Goal: Information Seeking & Learning: Learn about a topic

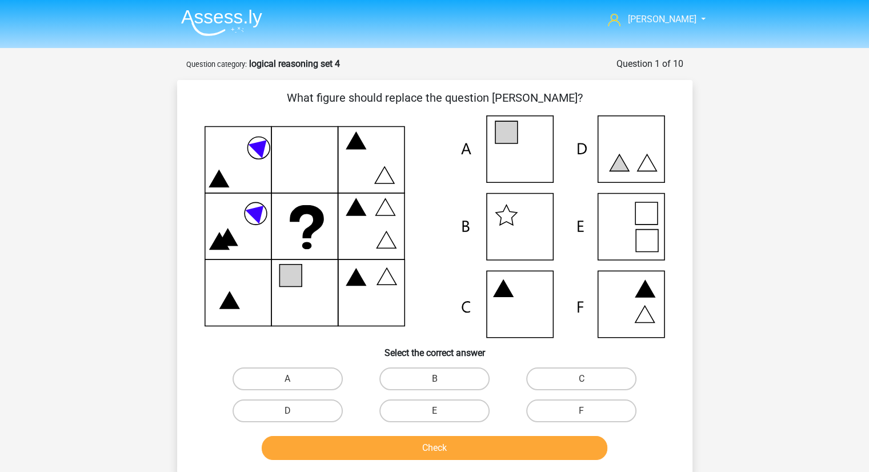
click at [219, 21] on img at bounding box center [221, 22] width 81 height 27
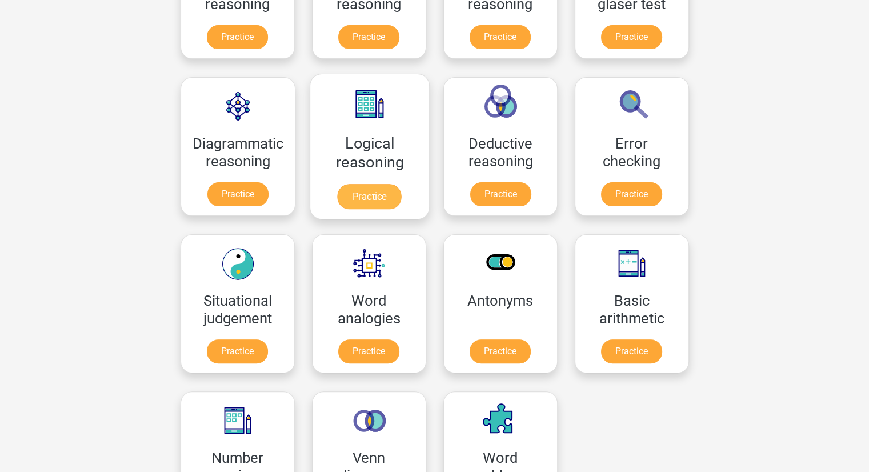
scroll to position [270, 0]
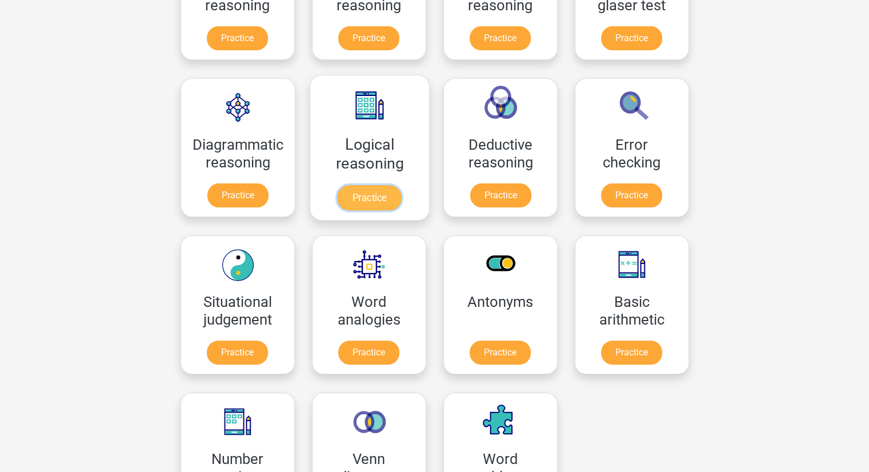
click at [368, 193] on link "Practice" at bounding box center [369, 197] width 64 height 25
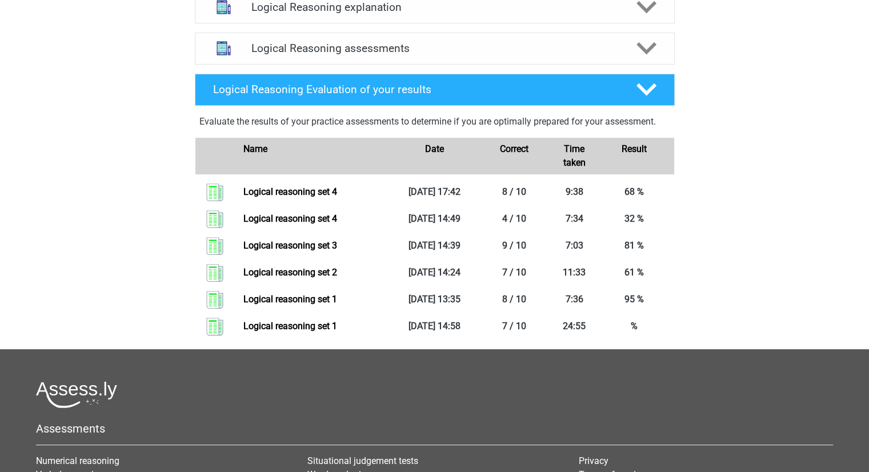
scroll to position [442, 0]
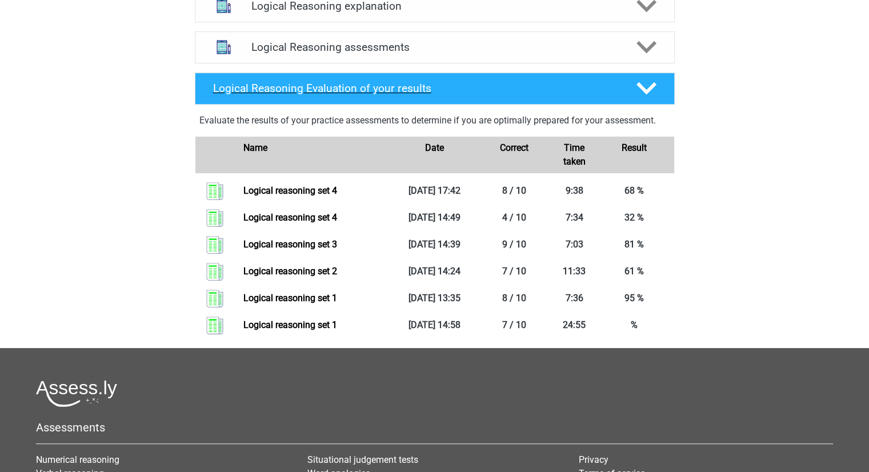
click at [660, 98] on div at bounding box center [645, 88] width 38 height 20
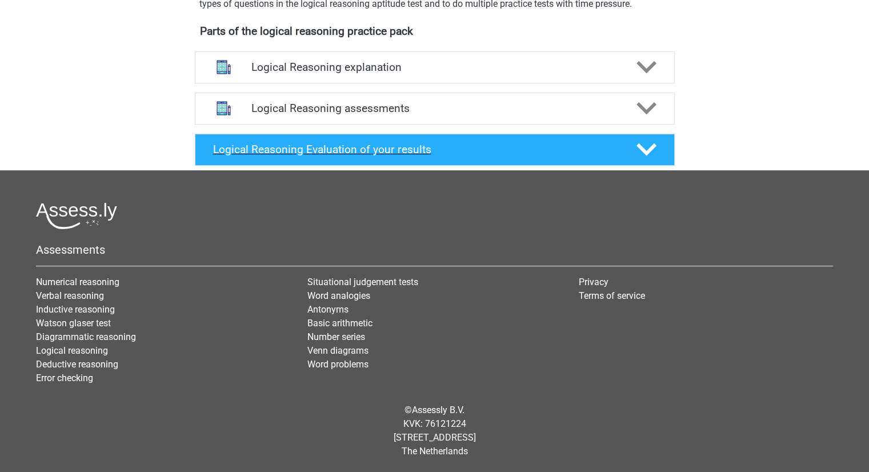
scroll to position [394, 0]
click at [660, 101] on div at bounding box center [645, 108] width 38 height 20
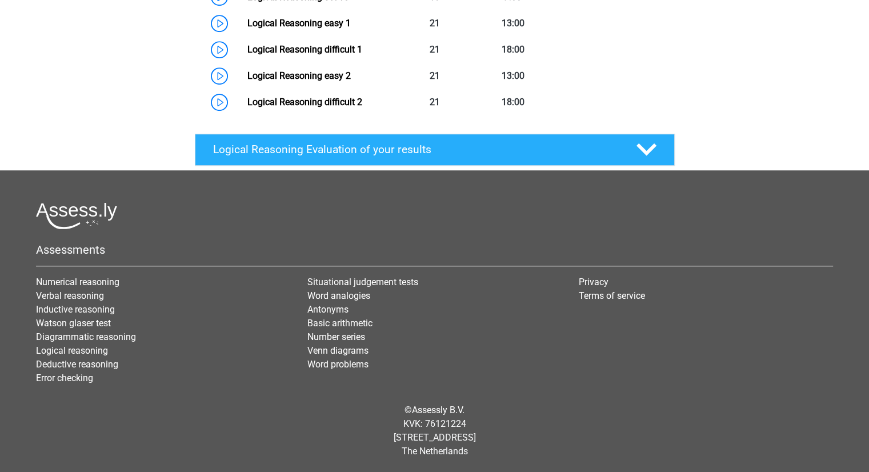
scroll to position [837, 0]
click at [289, 156] on h4 "Logical Reasoning Evaluation of your results" at bounding box center [415, 149] width 405 height 13
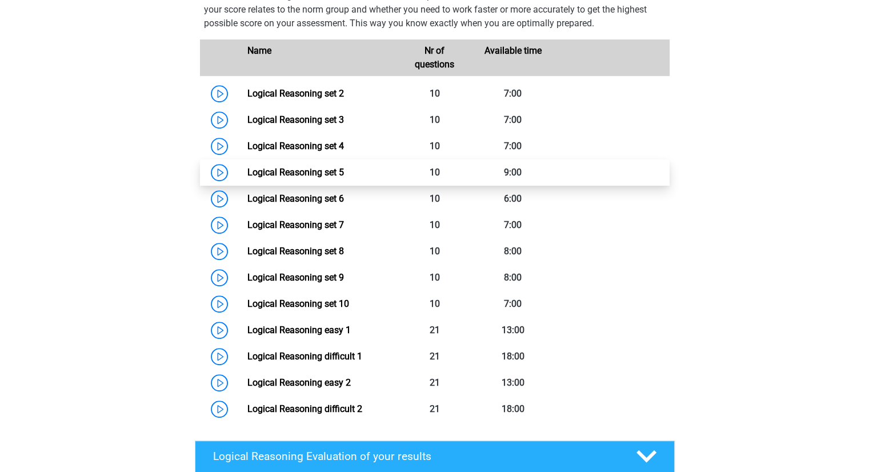
scroll to position [528, 0]
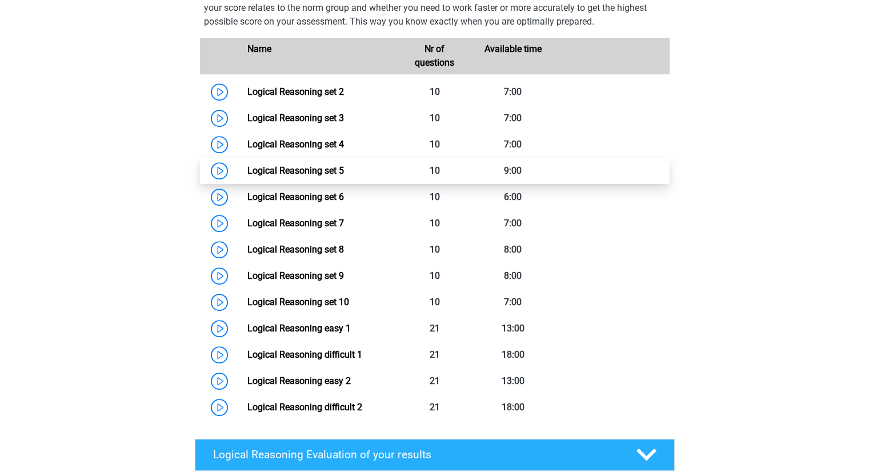
click at [247, 176] on link "Logical Reasoning set 5" at bounding box center [295, 170] width 97 height 11
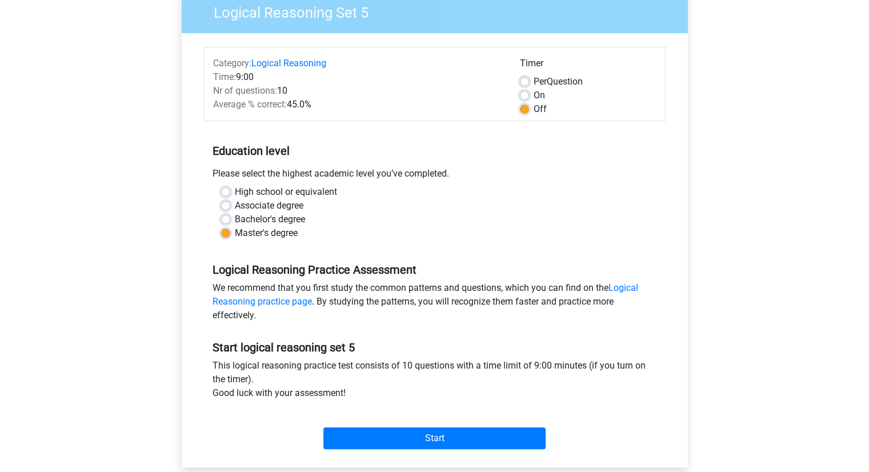
scroll to position [100, 0]
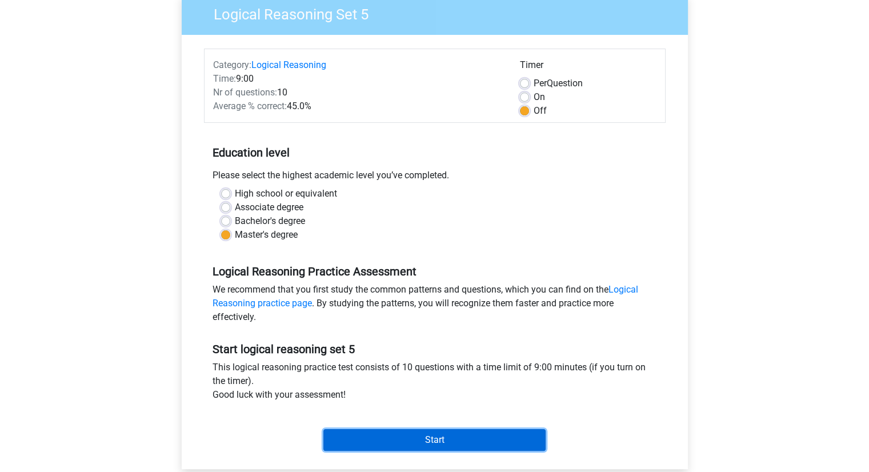
click at [426, 447] on input "Start" at bounding box center [434, 440] width 222 height 22
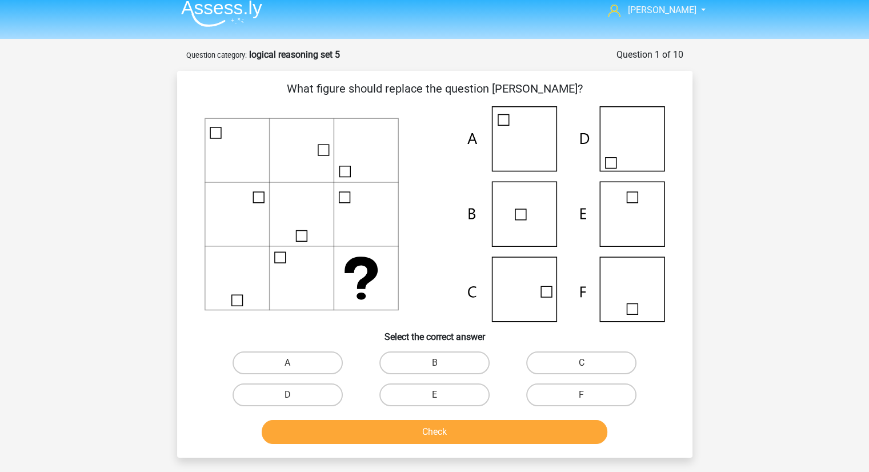
scroll to position [11, 0]
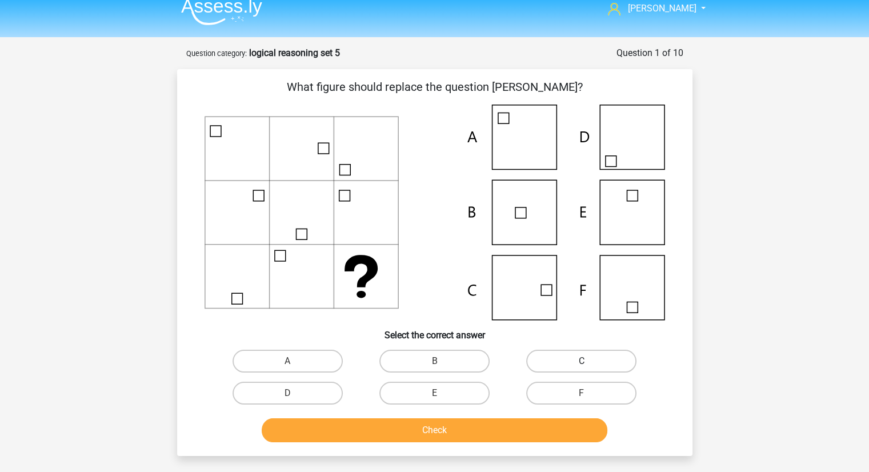
click at [542, 362] on label "C" at bounding box center [581, 361] width 110 height 23
click at [582, 362] on input "C" at bounding box center [585, 364] width 7 height 7
radio input "true"
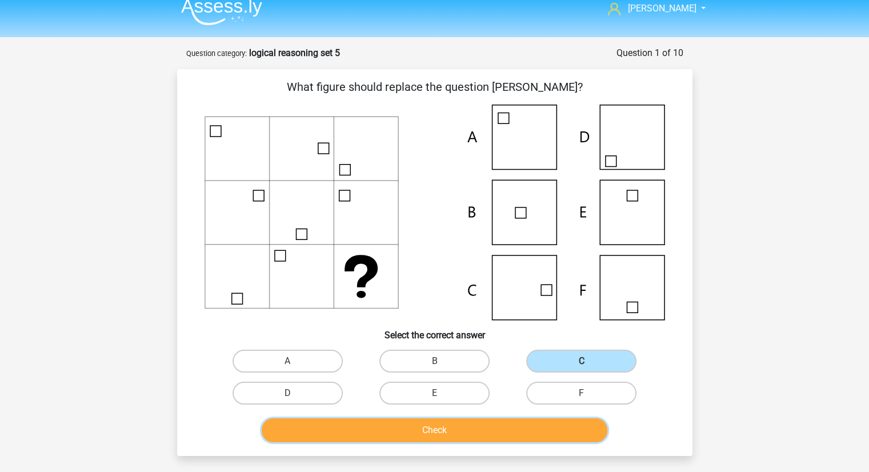
click at [470, 429] on button "Check" at bounding box center [435, 430] width 346 height 24
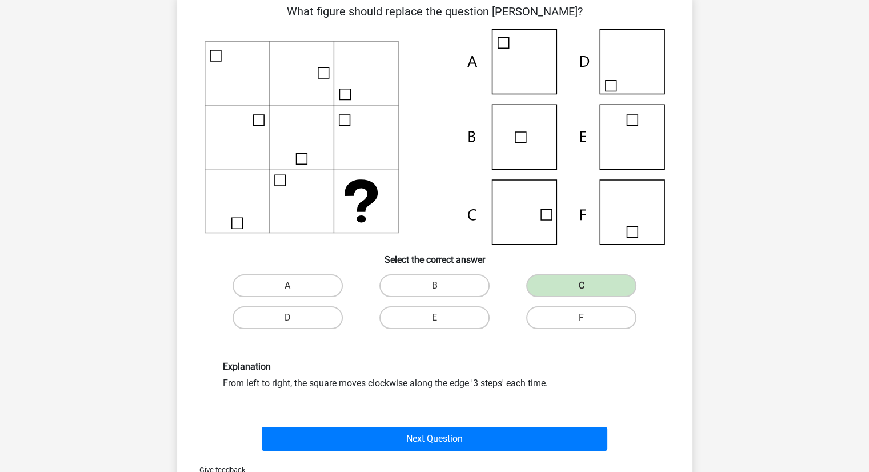
scroll to position [75, 0]
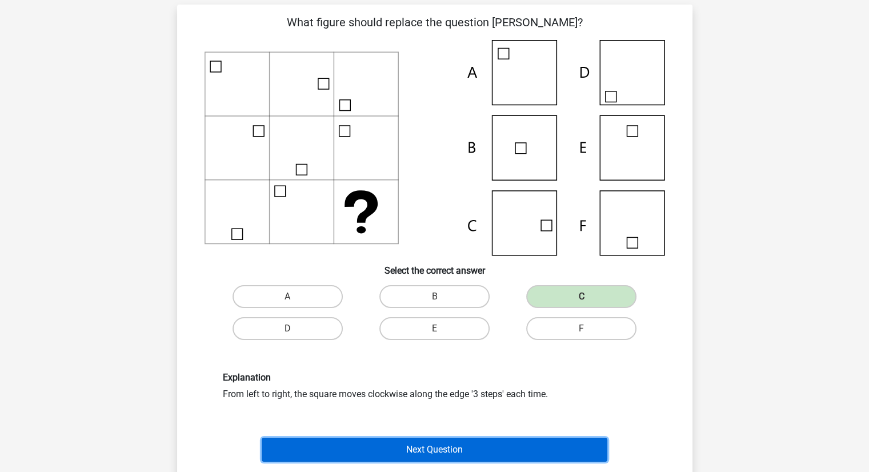
click at [435, 453] on button "Next Question" at bounding box center [435, 450] width 346 height 24
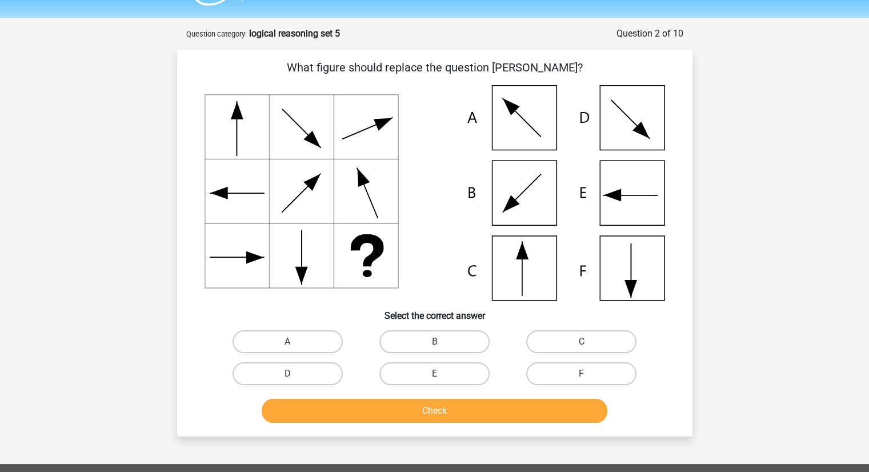
scroll to position [29, 0]
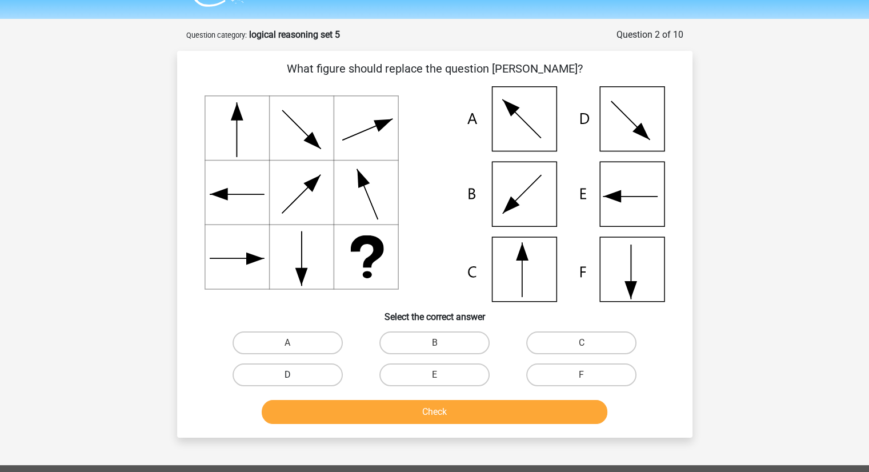
click at [318, 368] on label "D" at bounding box center [288, 374] width 110 height 23
click at [295, 375] on input "D" at bounding box center [290, 378] width 7 height 7
radio input "true"
click at [384, 421] on button "Check" at bounding box center [435, 412] width 346 height 24
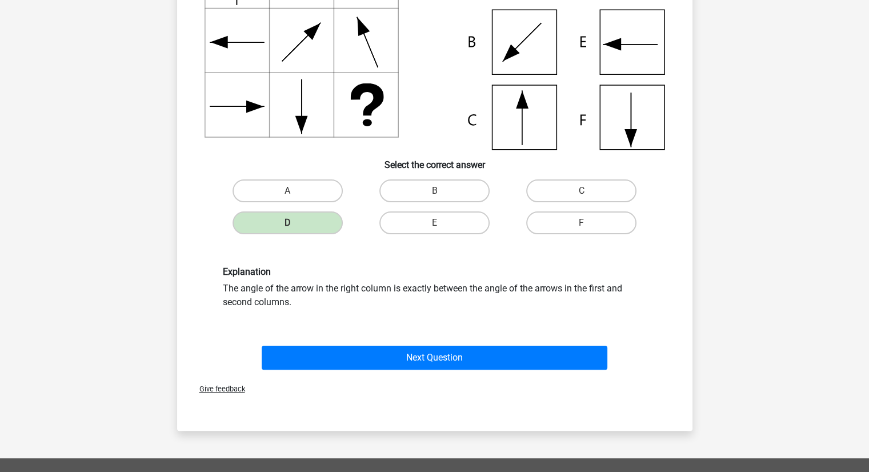
scroll to position [189, 0]
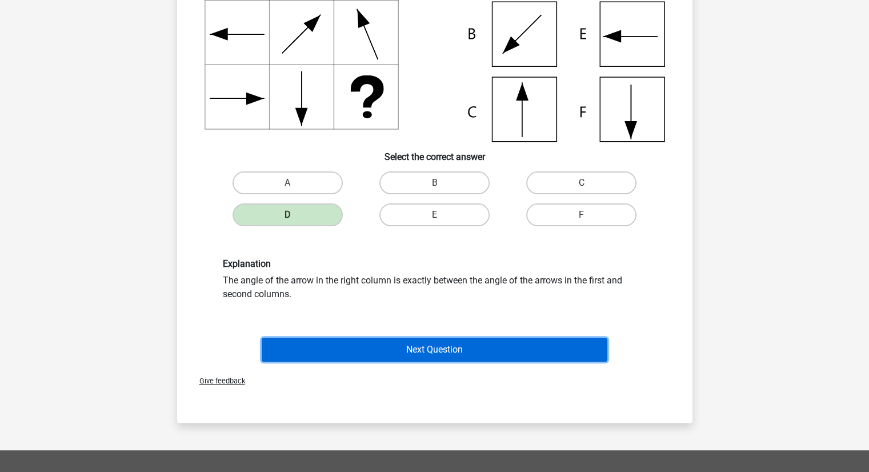
click at [409, 346] on button "Next Question" at bounding box center [435, 350] width 346 height 24
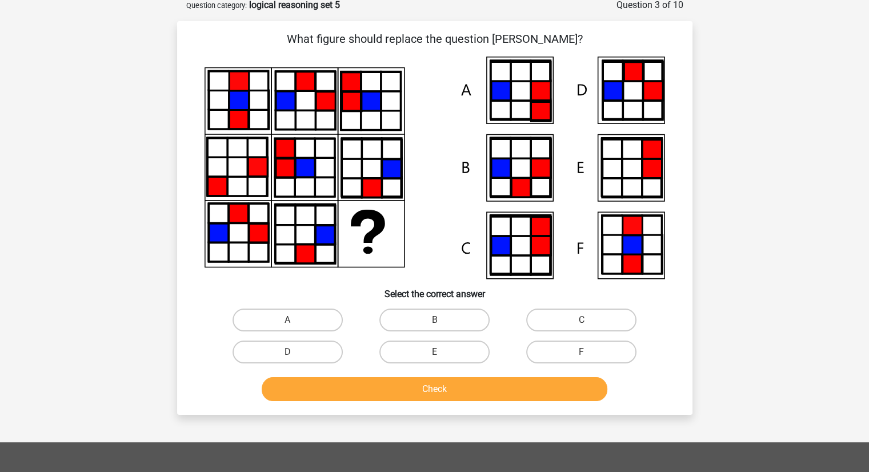
scroll to position [57, 0]
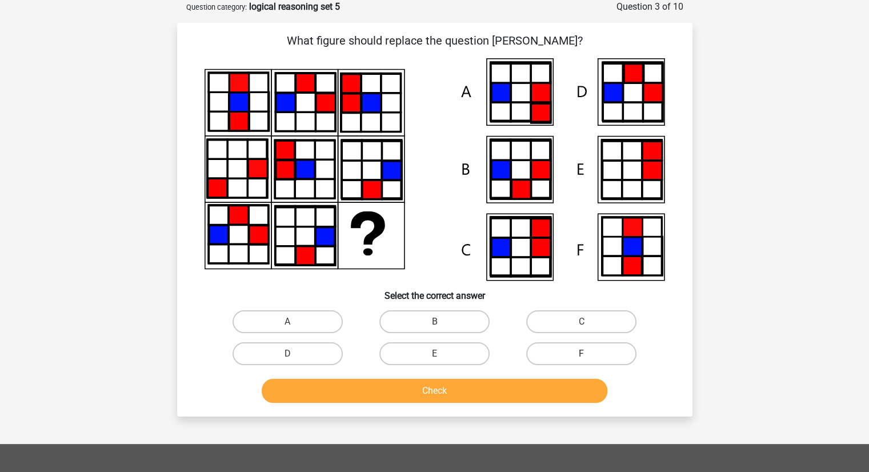
click at [543, 363] on label "F" at bounding box center [581, 353] width 110 height 23
click at [582, 361] on input "F" at bounding box center [585, 357] width 7 height 7
radio input "true"
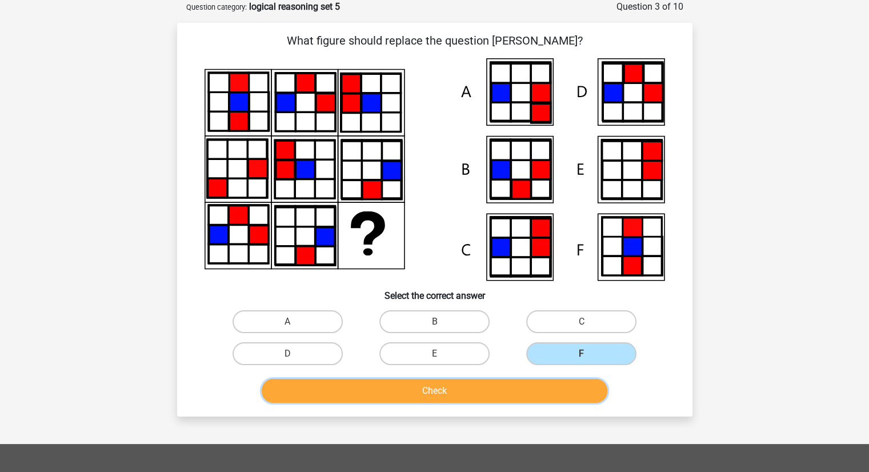
click at [529, 387] on button "Check" at bounding box center [435, 391] width 346 height 24
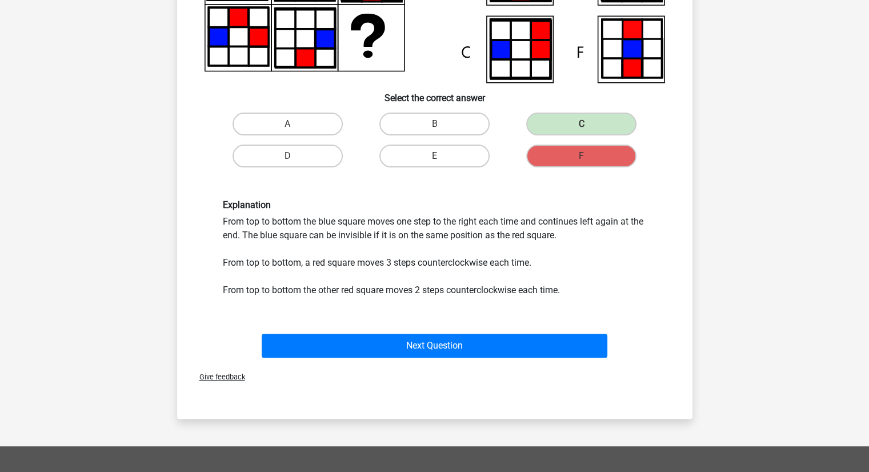
scroll to position [255, 0]
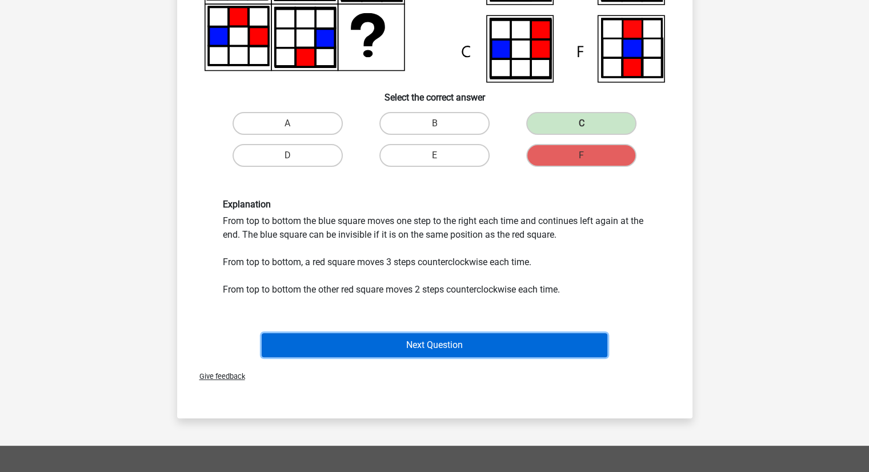
click at [389, 350] on button "Next Question" at bounding box center [435, 345] width 346 height 24
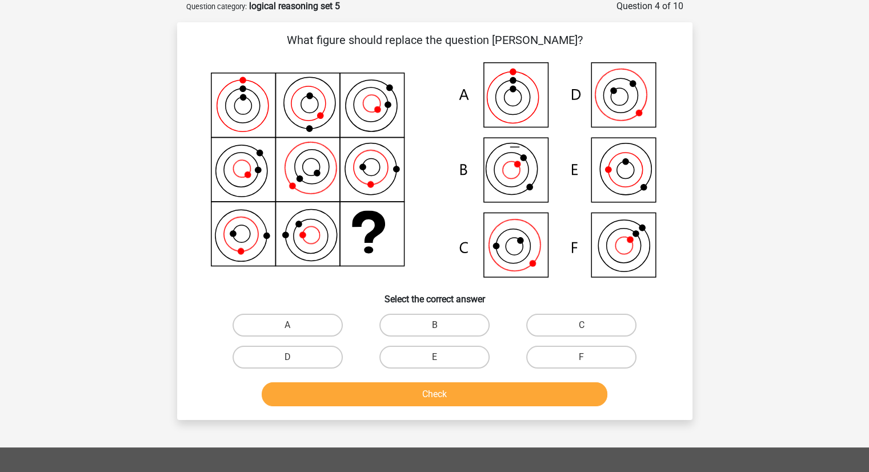
scroll to position [57, 0]
click at [566, 317] on label "C" at bounding box center [581, 325] width 110 height 23
click at [582, 326] on input "C" at bounding box center [585, 329] width 7 height 7
radio input "true"
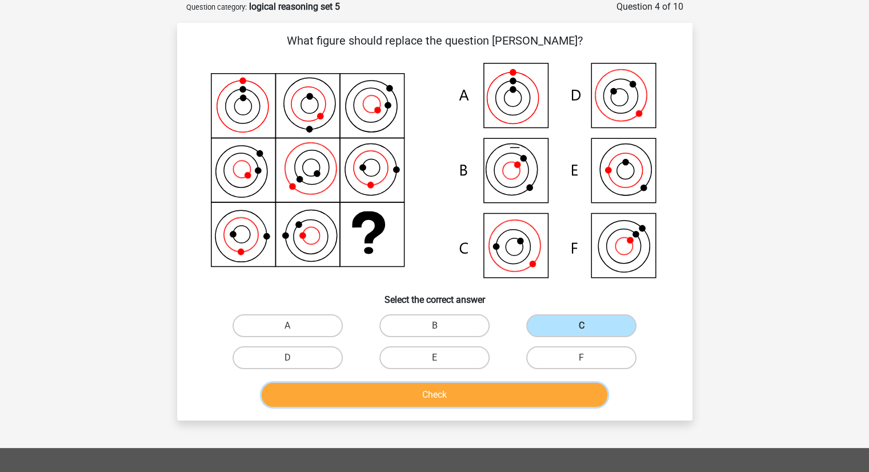
click at [489, 398] on button "Check" at bounding box center [435, 395] width 346 height 24
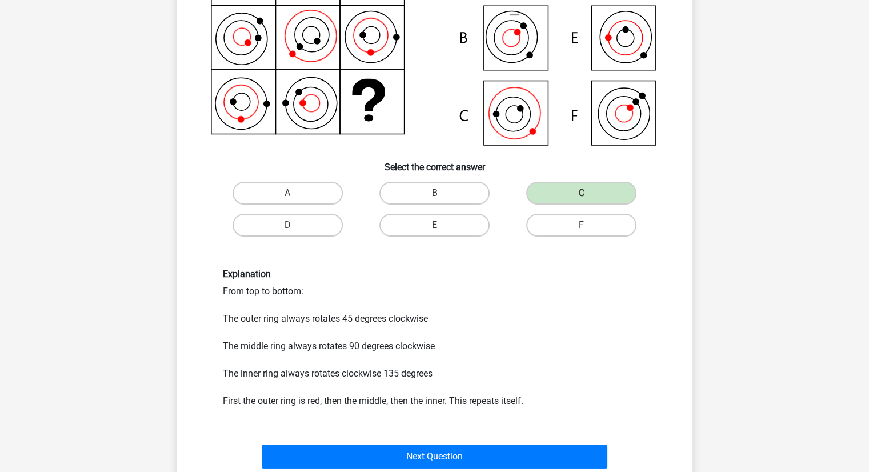
scroll to position [193, 0]
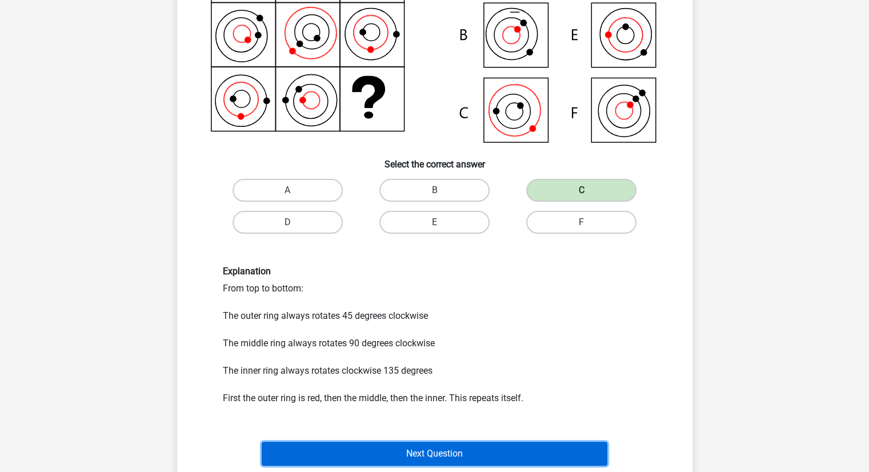
click at [425, 455] on button "Next Question" at bounding box center [435, 454] width 346 height 24
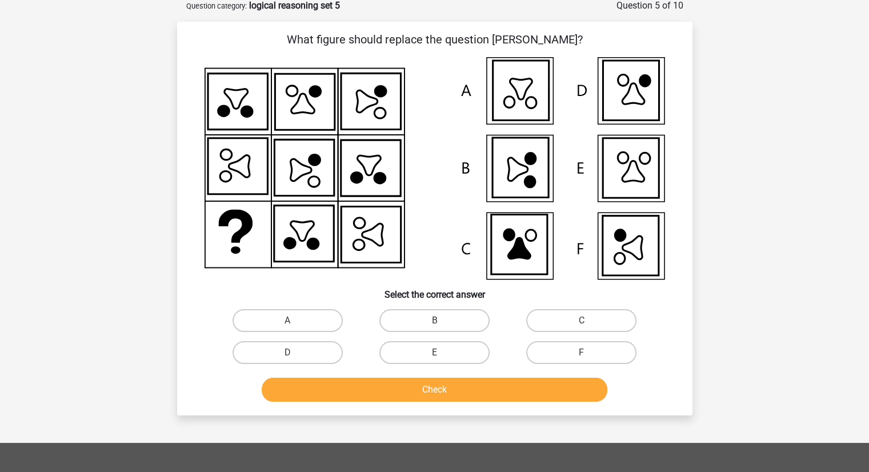
scroll to position [57, 0]
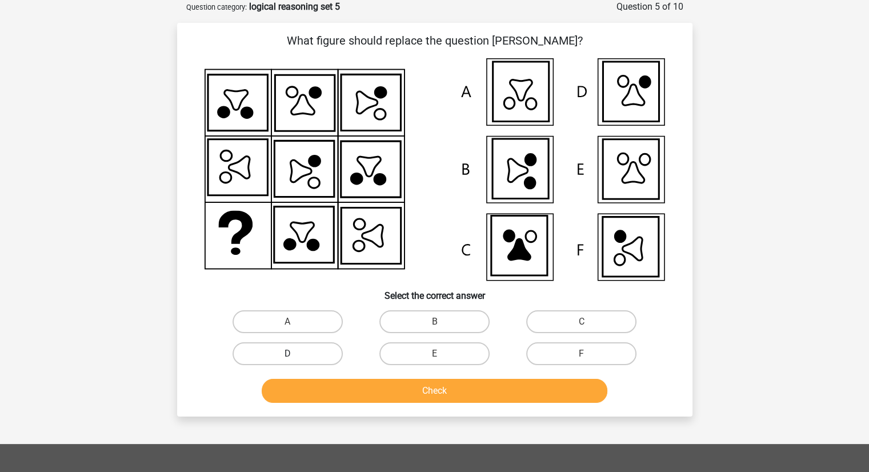
click at [316, 352] on label "D" at bounding box center [288, 353] width 110 height 23
click at [295, 354] on input "D" at bounding box center [290, 357] width 7 height 7
radio input "true"
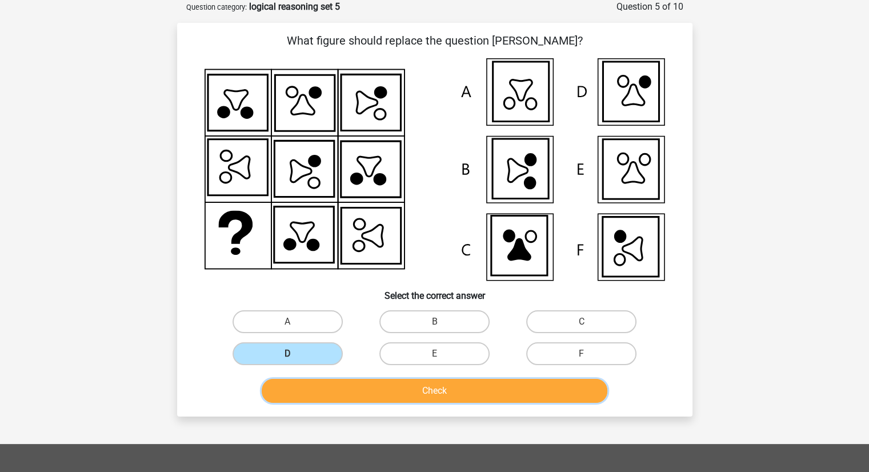
click at [357, 401] on button "Check" at bounding box center [435, 391] width 346 height 24
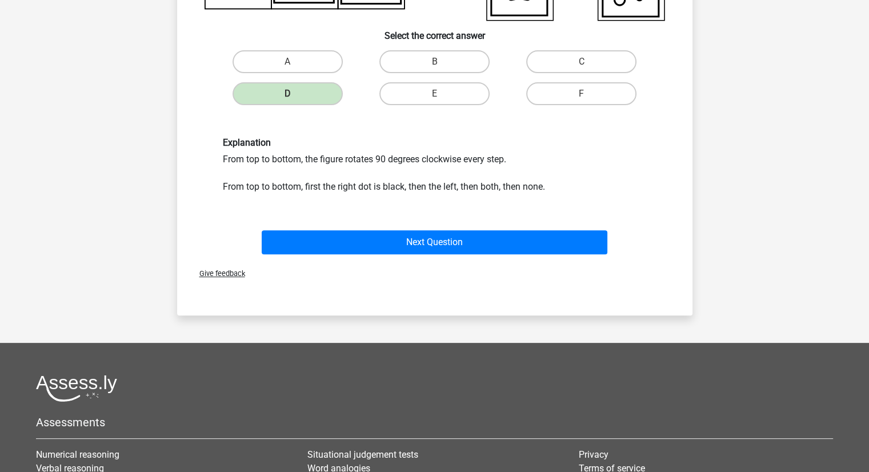
scroll to position [320, 0]
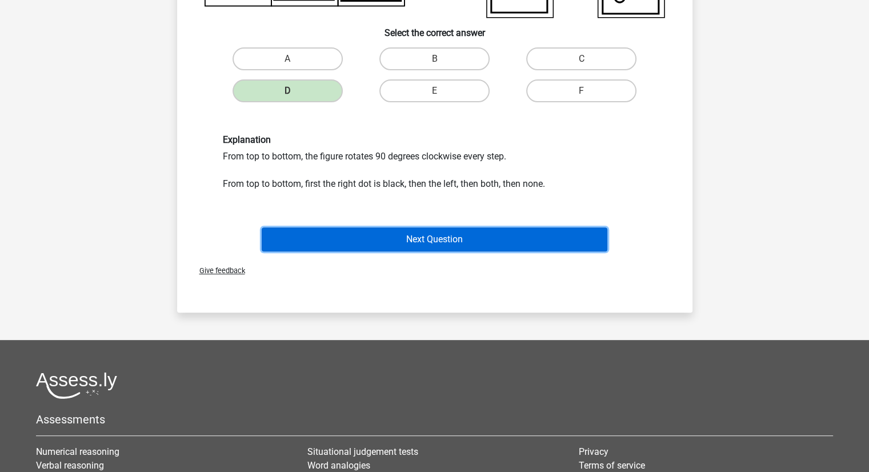
click at [376, 230] on button "Next Question" at bounding box center [435, 239] width 346 height 24
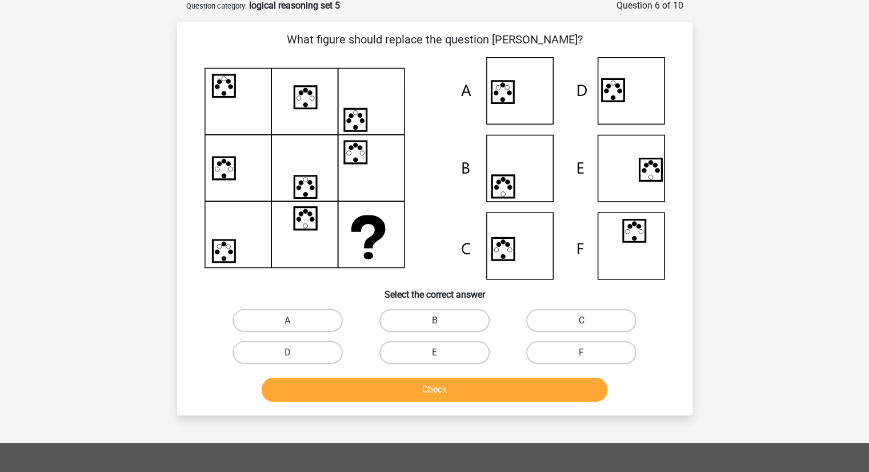
scroll to position [57, 0]
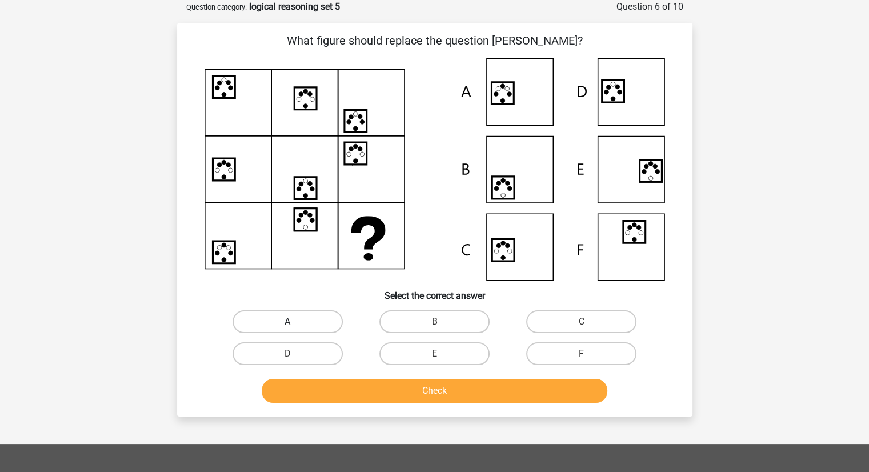
click at [333, 330] on label "A" at bounding box center [288, 321] width 110 height 23
click at [295, 329] on input "A" at bounding box center [290, 325] width 7 height 7
radio input "true"
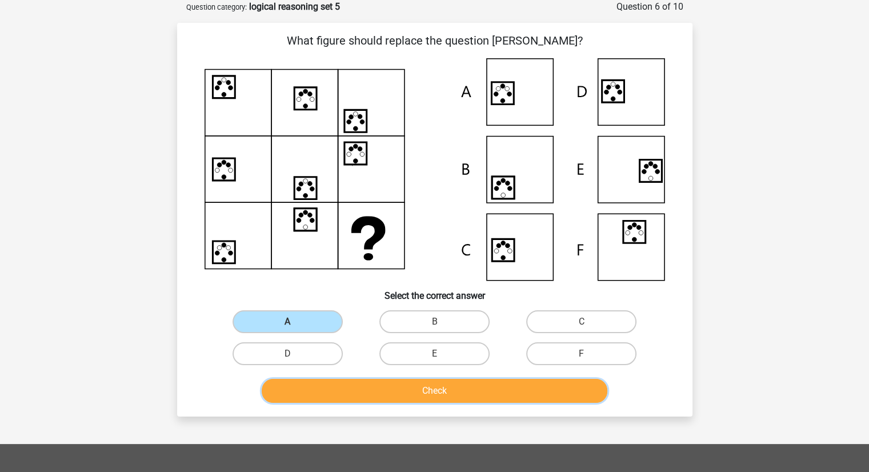
click at [380, 385] on button "Check" at bounding box center [435, 391] width 346 height 24
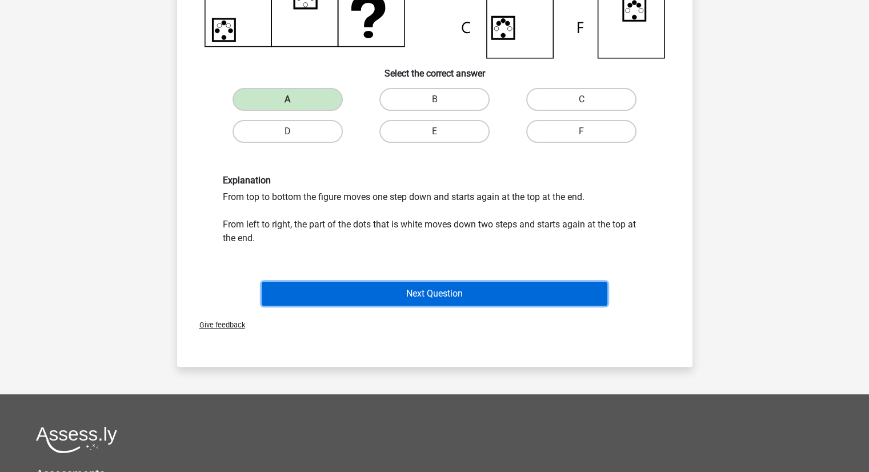
click at [392, 289] on button "Next Question" at bounding box center [435, 294] width 346 height 24
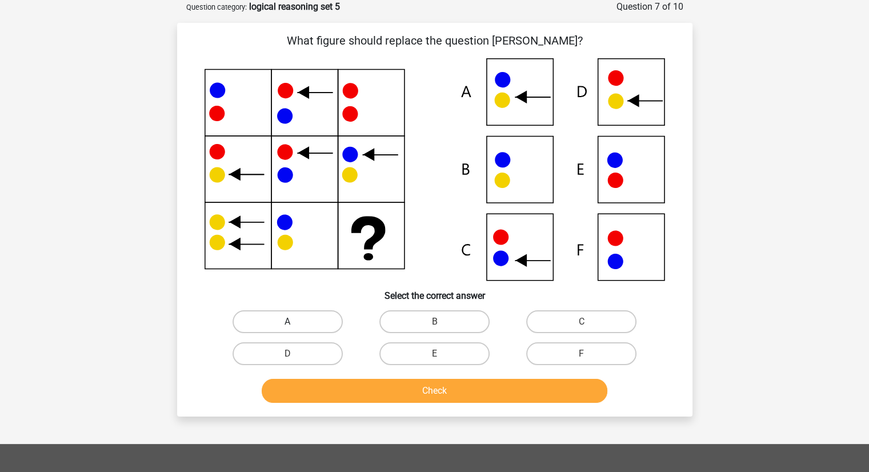
click at [309, 320] on label "A" at bounding box center [288, 321] width 110 height 23
click at [295, 322] on input "A" at bounding box center [290, 325] width 7 height 7
radio input "true"
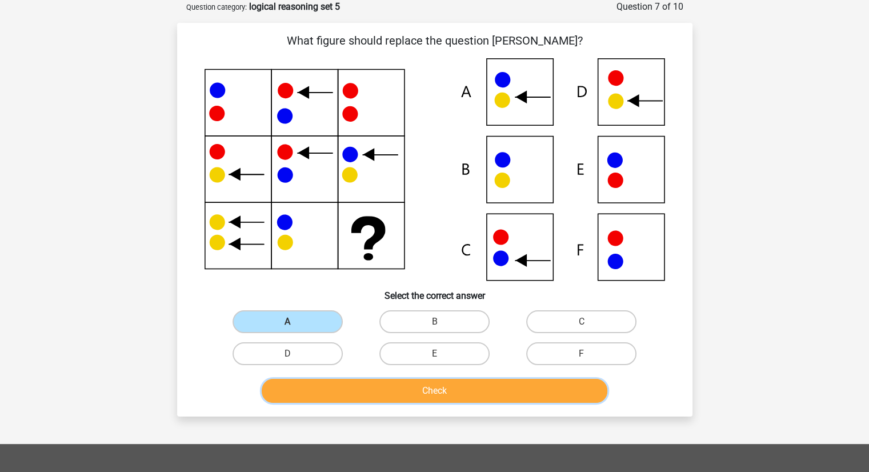
click at [371, 390] on button "Check" at bounding box center [435, 391] width 346 height 24
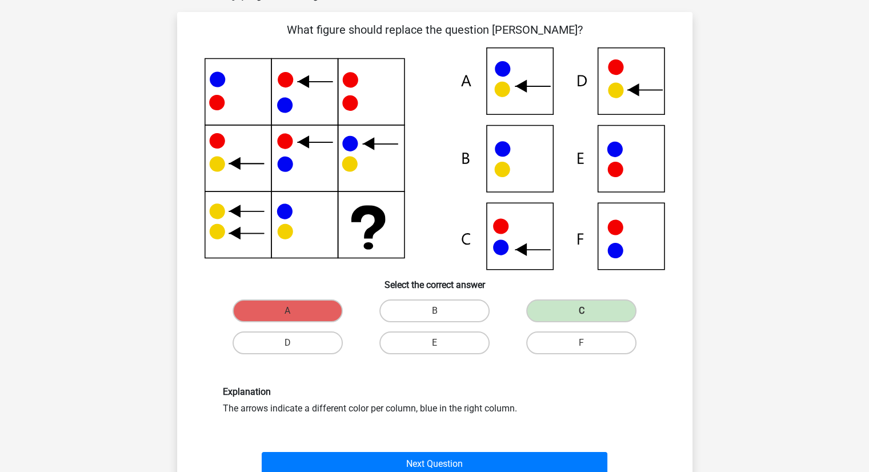
scroll to position [69, 0]
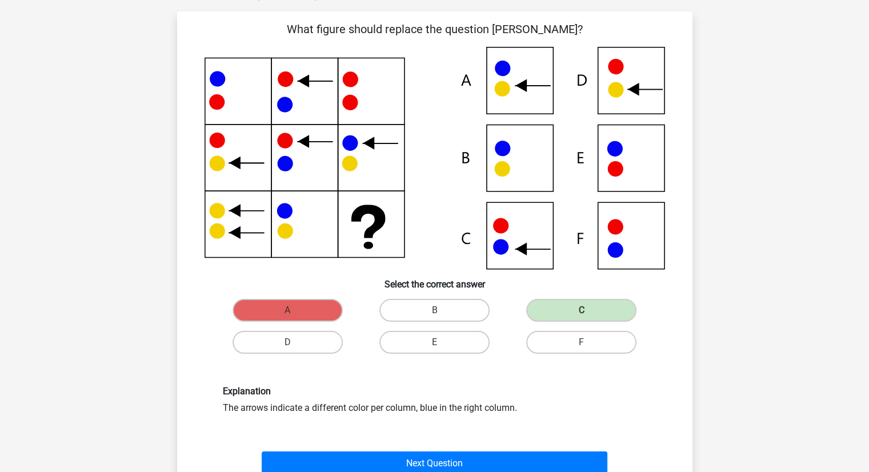
drag, startPoint x: 222, startPoint y: 412, endPoint x: 528, endPoint y: 397, distance: 305.6
click at [528, 397] on div "Explanation The arrows indicate a different color per column, blue in the right…" at bounding box center [434, 400] width 441 height 29
copy div "The arrows indicate a different color per column, blue in the right column."
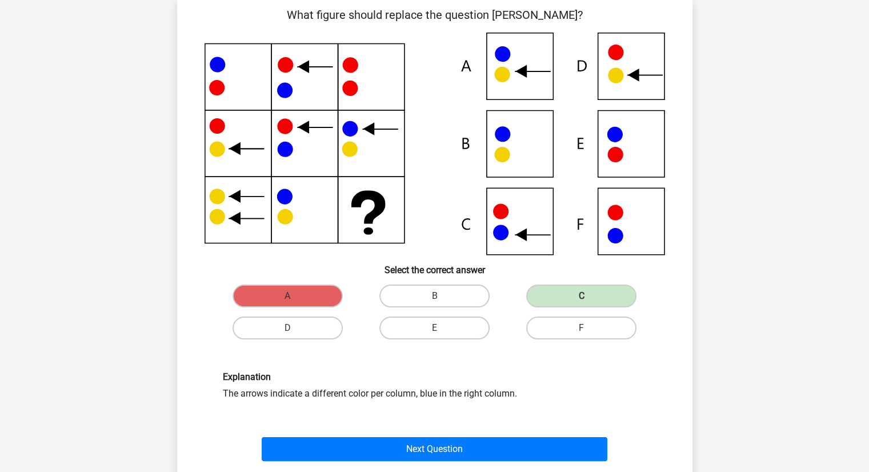
scroll to position [84, 0]
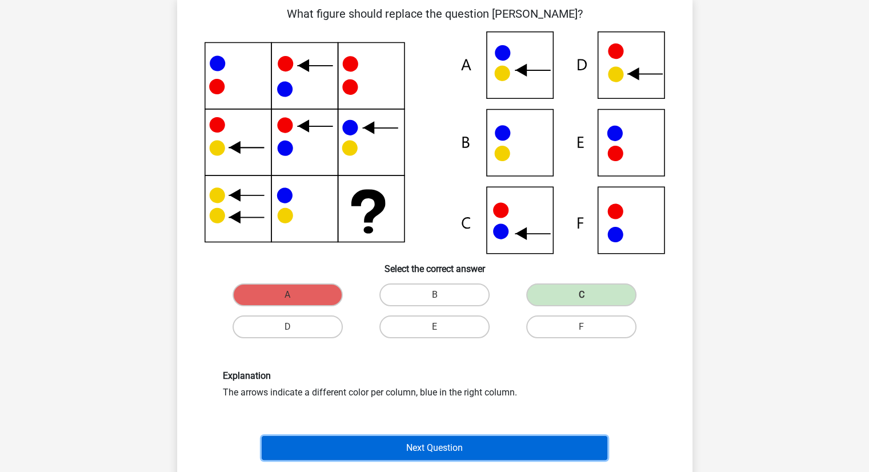
click at [425, 444] on button "Next Question" at bounding box center [435, 448] width 346 height 24
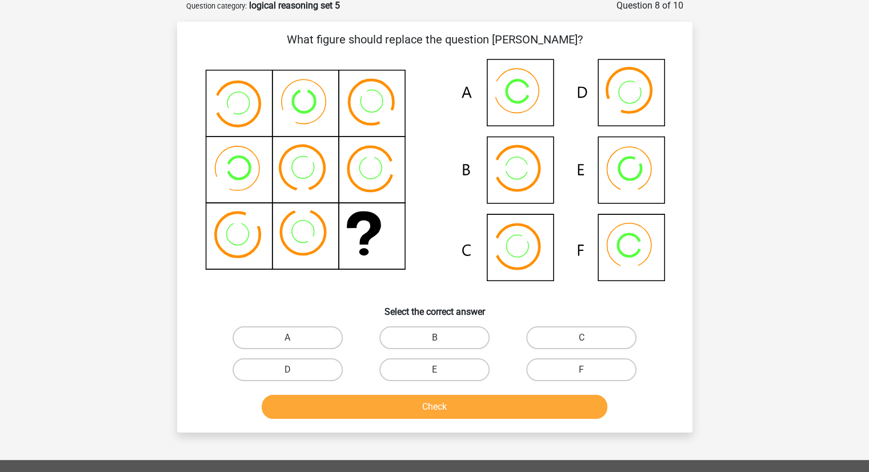
scroll to position [57, 0]
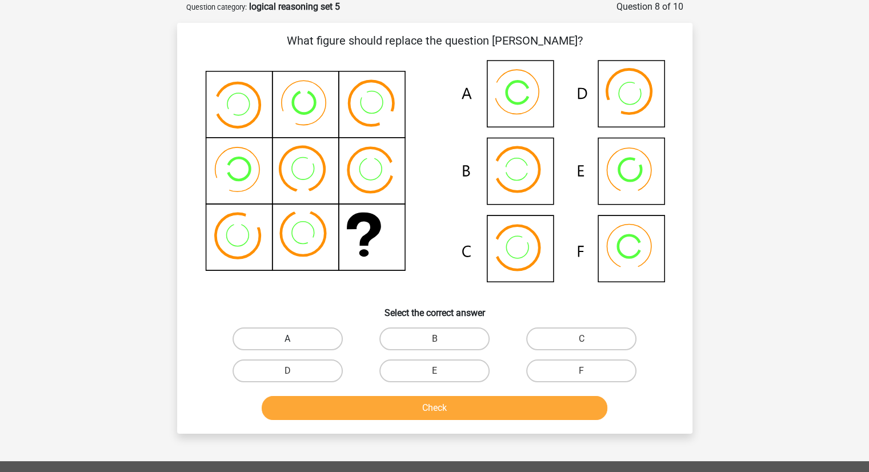
click at [325, 344] on label "A" at bounding box center [288, 338] width 110 height 23
click at [295, 344] on input "A" at bounding box center [290, 342] width 7 height 7
radio input "true"
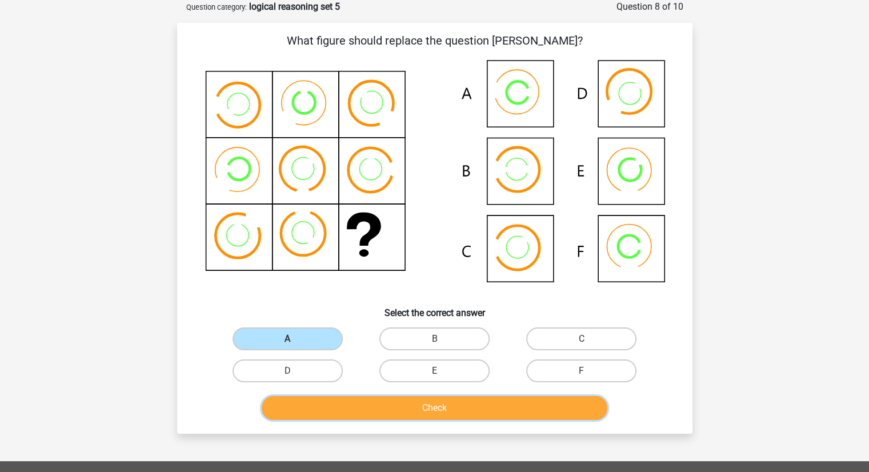
click at [372, 398] on button "Check" at bounding box center [435, 408] width 346 height 24
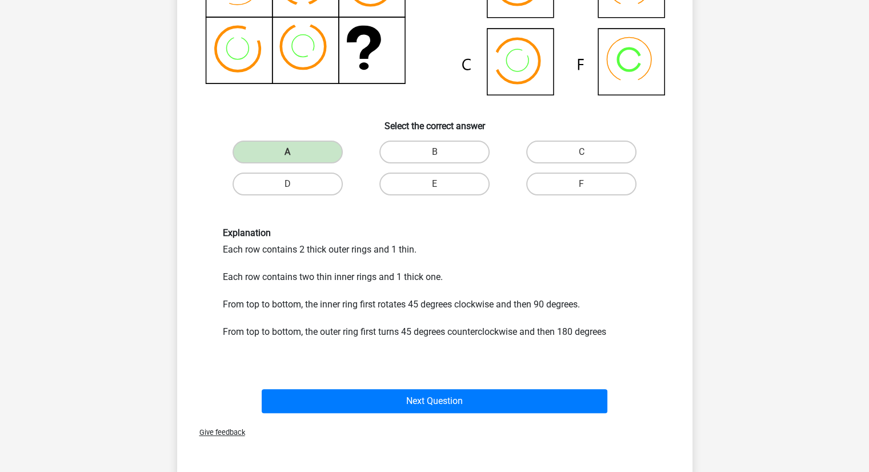
scroll to position [245, 0]
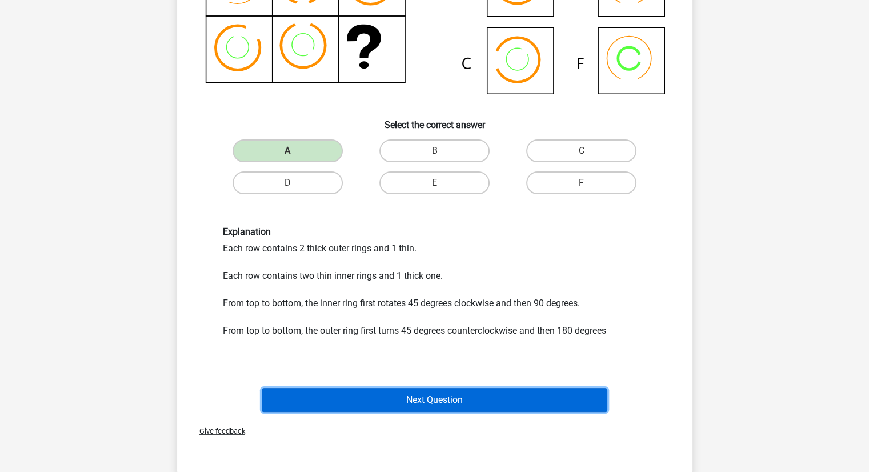
click at [400, 388] on button "Next Question" at bounding box center [435, 400] width 346 height 24
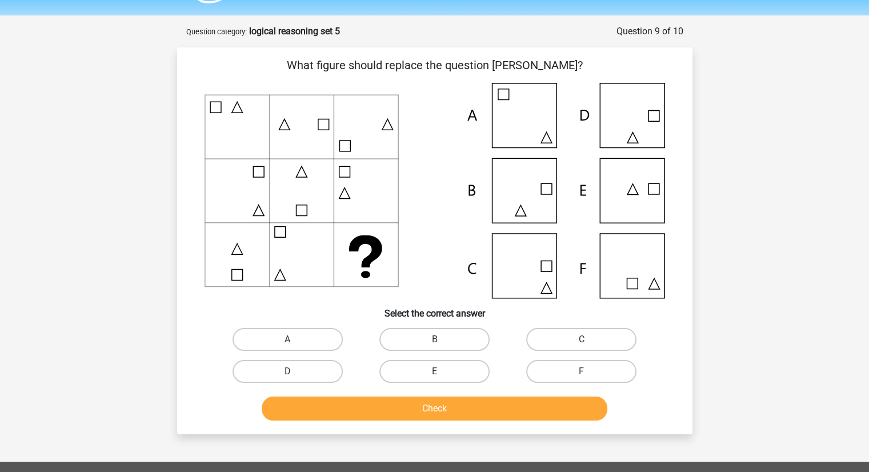
scroll to position [30, 0]
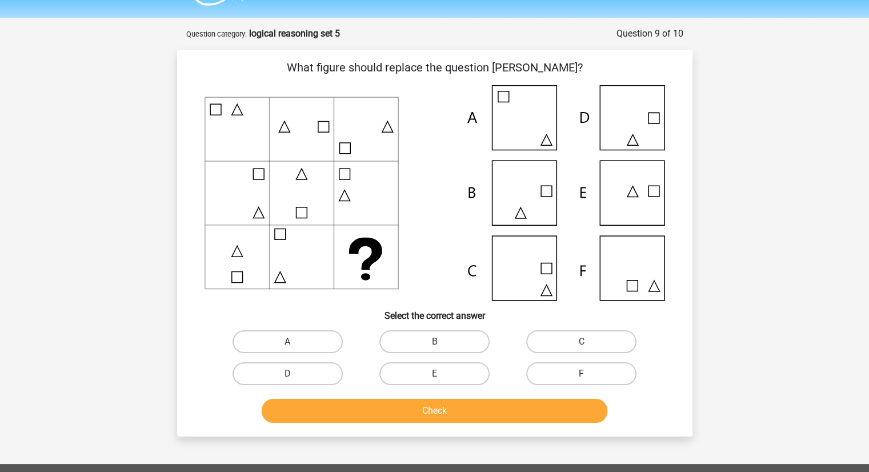
click at [552, 369] on label "F" at bounding box center [581, 373] width 110 height 23
click at [582, 374] on input "F" at bounding box center [585, 377] width 7 height 7
radio input "true"
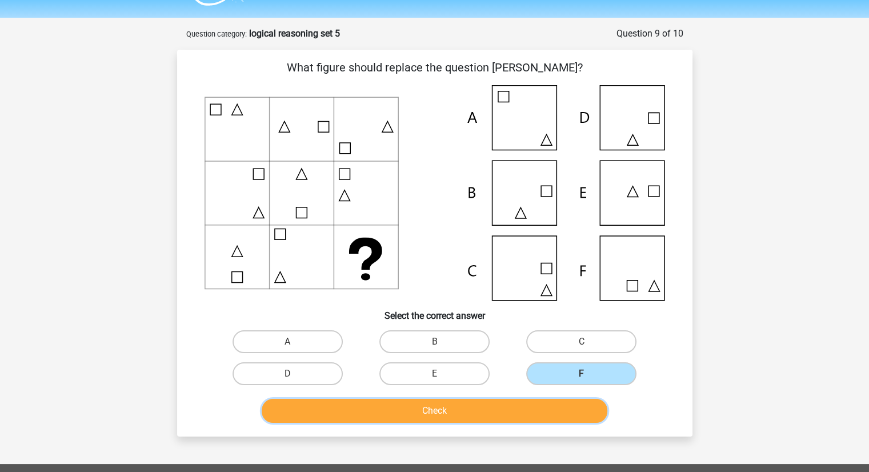
click at [511, 408] on button "Check" at bounding box center [435, 411] width 346 height 24
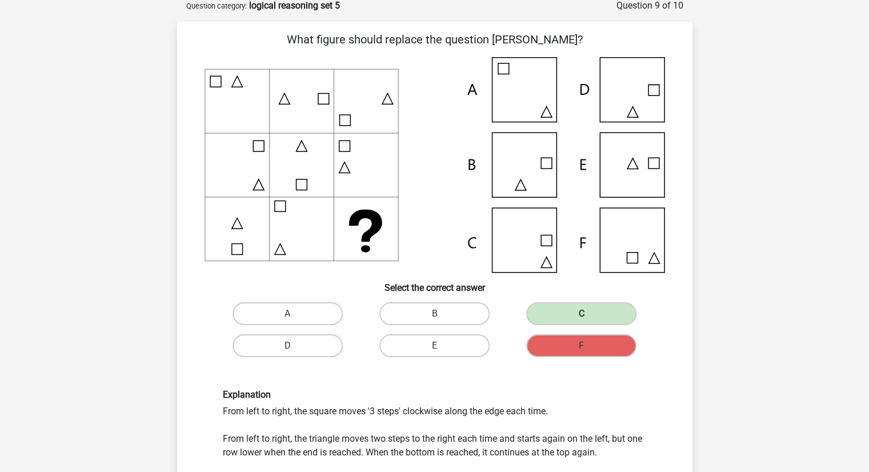
scroll to position [58, 0]
click at [844, 255] on div "Kelly kelly.schumacher93@gmail.com Nederlands English" at bounding box center [434, 426] width 869 height 969
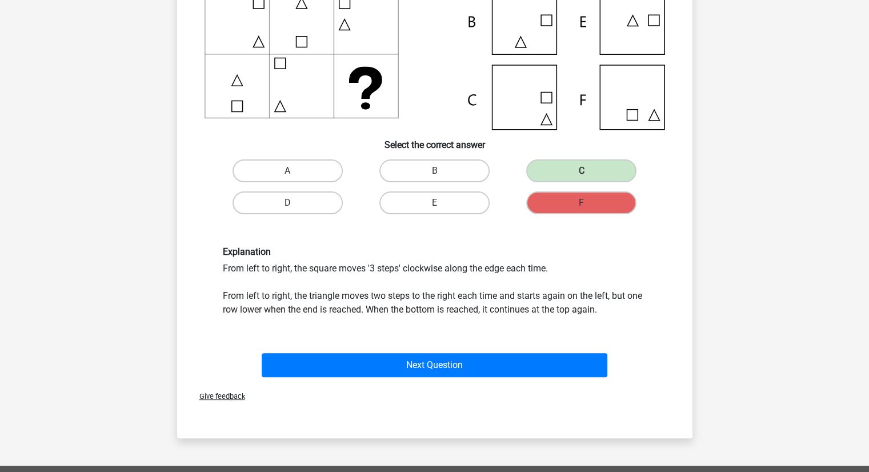
scroll to position [199, 0]
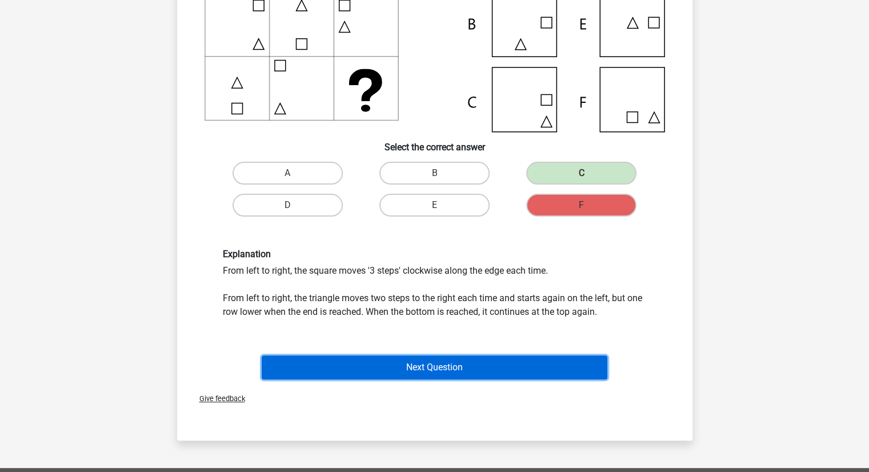
click at [488, 360] on button "Next Question" at bounding box center [435, 367] width 346 height 24
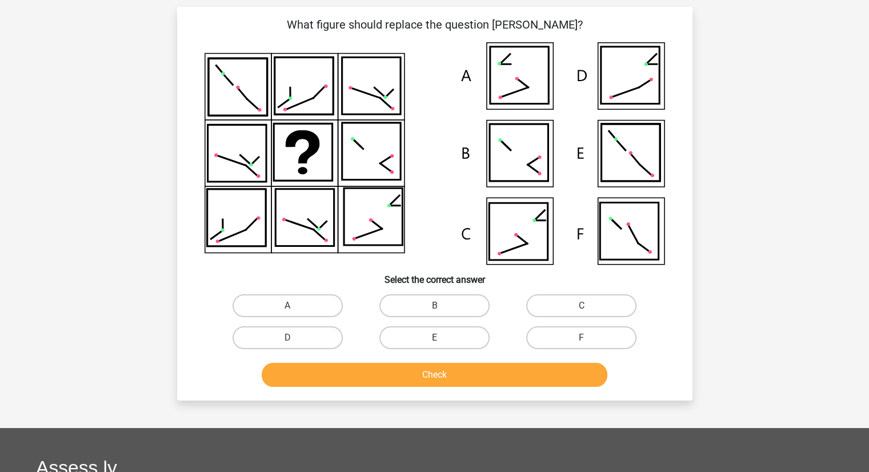
scroll to position [57, 0]
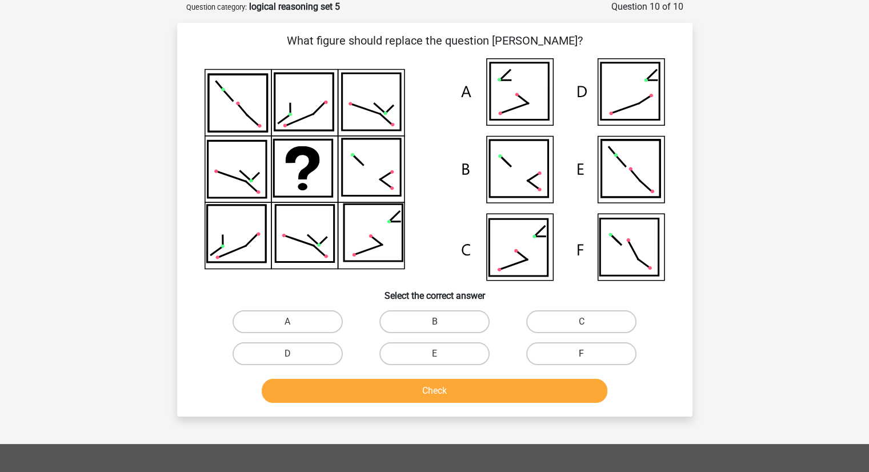
click at [570, 348] on label "F" at bounding box center [581, 353] width 110 height 23
click at [582, 354] on input "F" at bounding box center [585, 357] width 7 height 7
radio input "true"
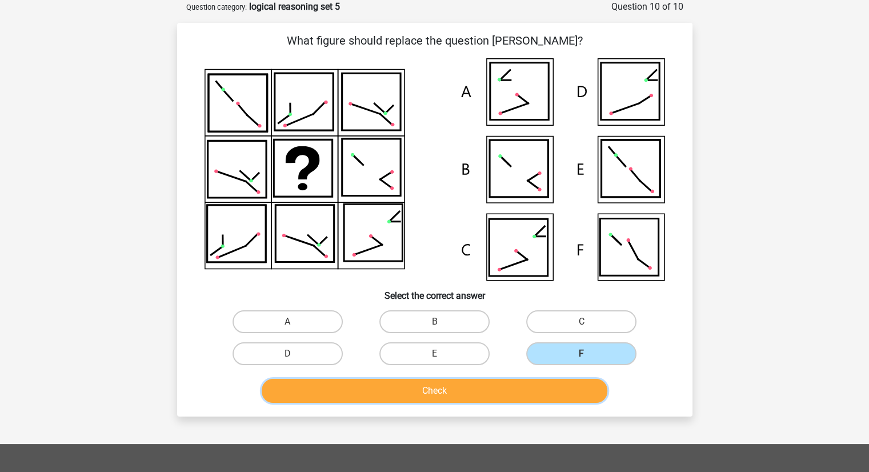
click at [450, 381] on button "Check" at bounding box center [435, 391] width 346 height 24
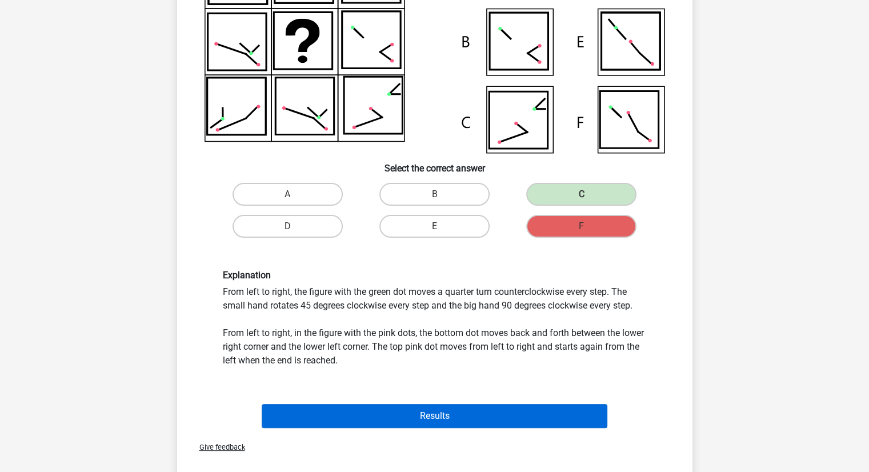
scroll to position [186, 0]
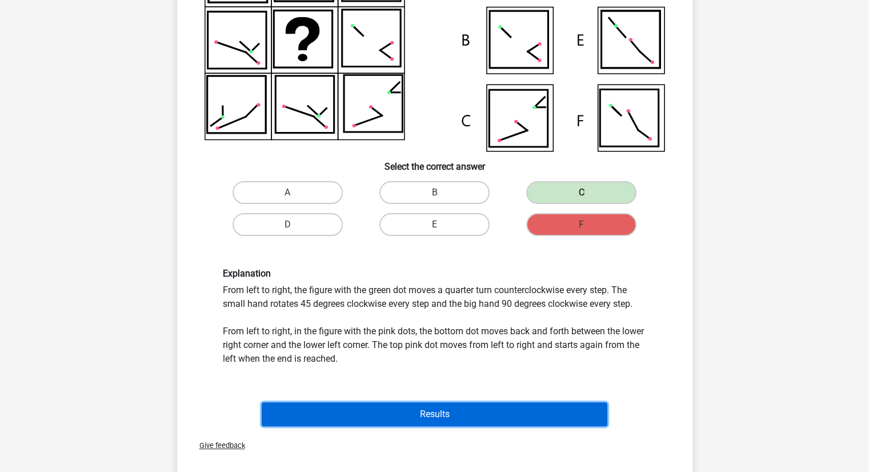
click at [430, 416] on button "Results" at bounding box center [435, 414] width 346 height 24
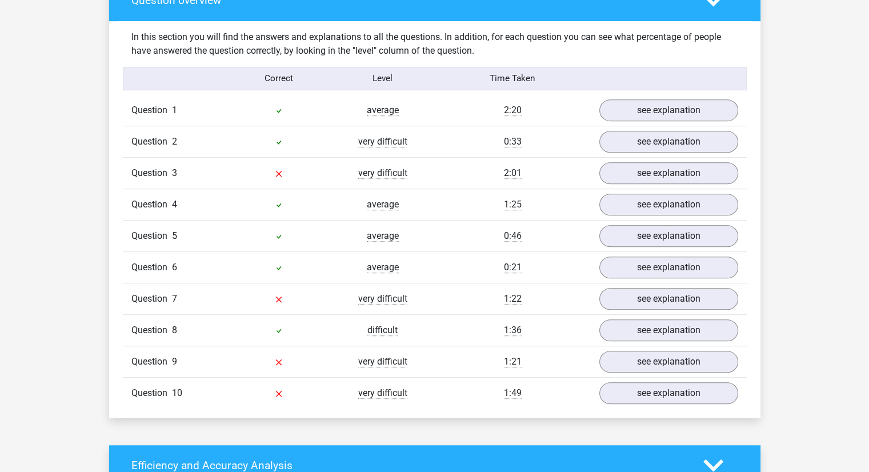
scroll to position [679, 0]
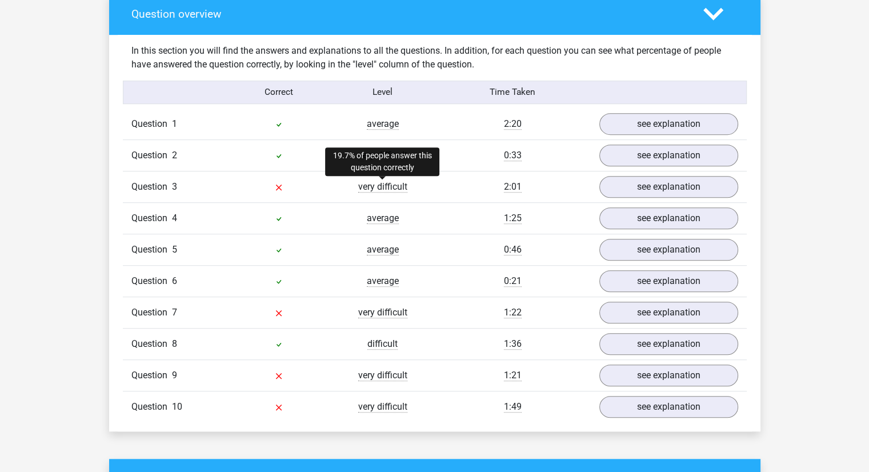
click at [373, 185] on span "very difficult" at bounding box center [382, 186] width 49 height 11
click at [287, 181] on div at bounding box center [279, 187] width 104 height 14
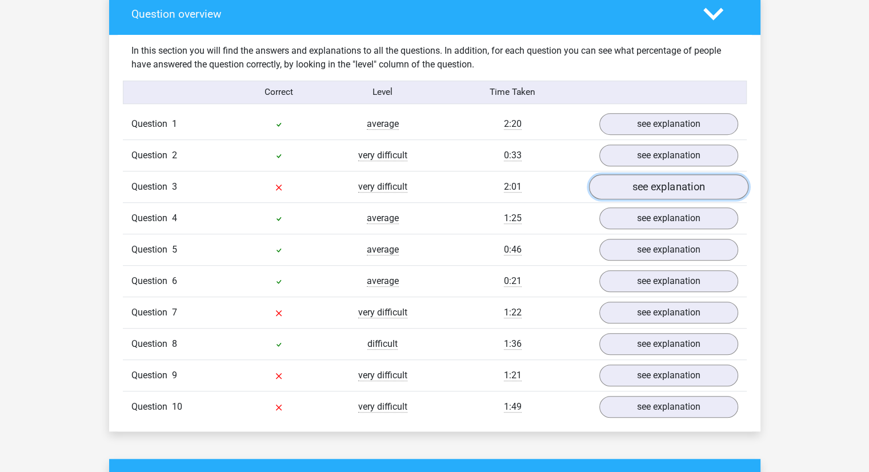
click at [701, 185] on link "see explanation" at bounding box center [668, 186] width 159 height 25
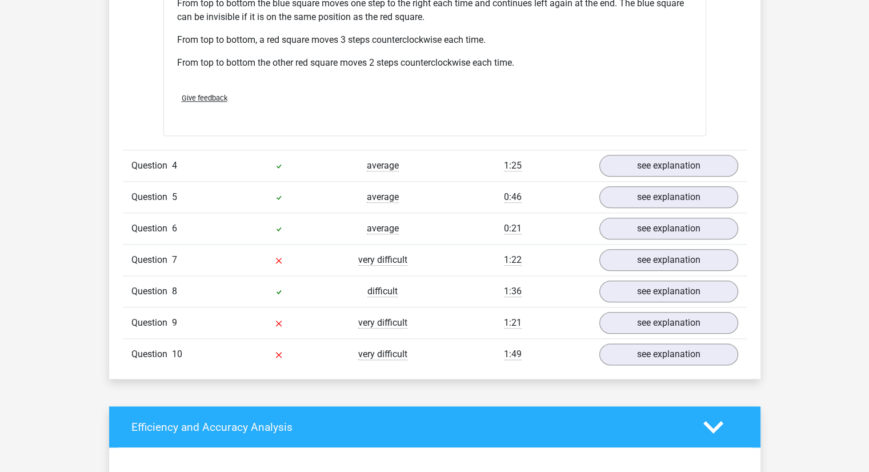
scroll to position [1295, 0]
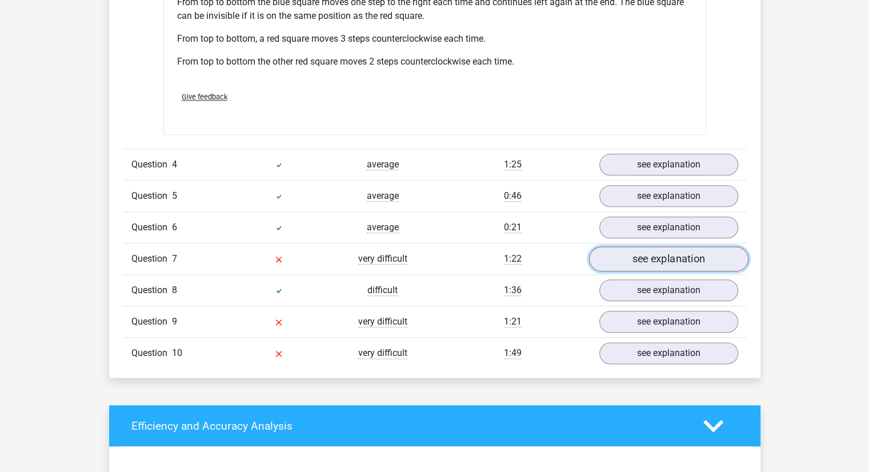
click at [660, 253] on link "see explanation" at bounding box center [668, 258] width 159 height 25
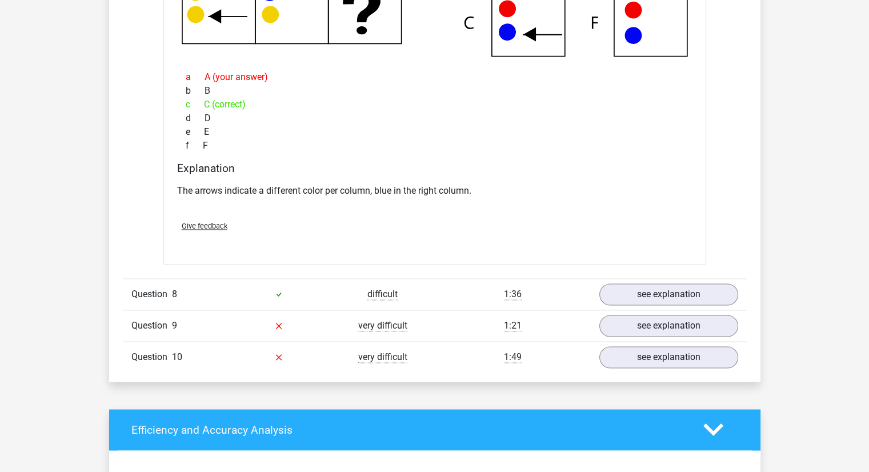
scroll to position [1797, 0]
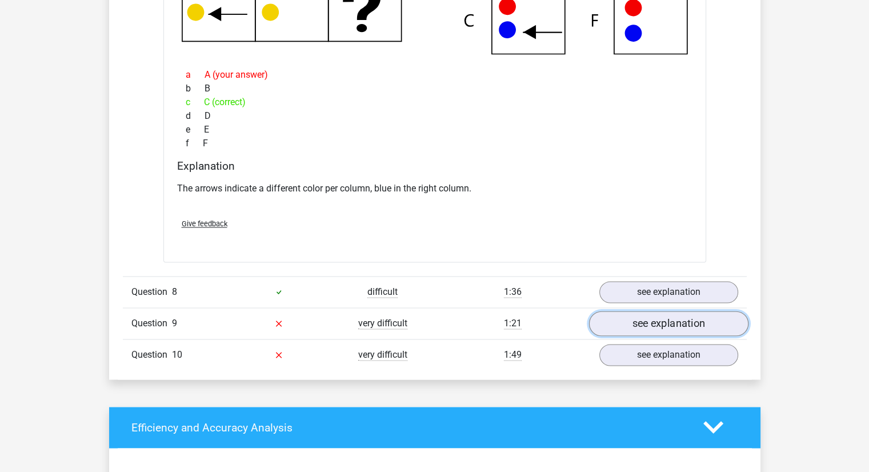
click at [636, 326] on link "see explanation" at bounding box center [668, 323] width 159 height 25
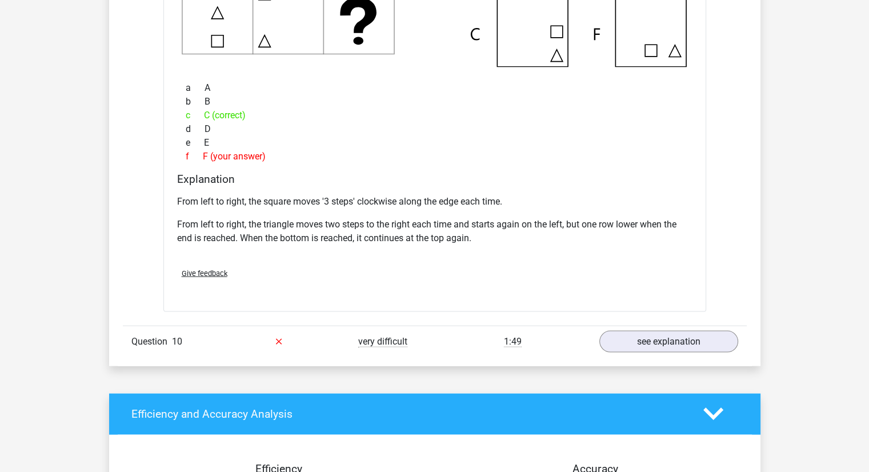
scroll to position [2343, 0]
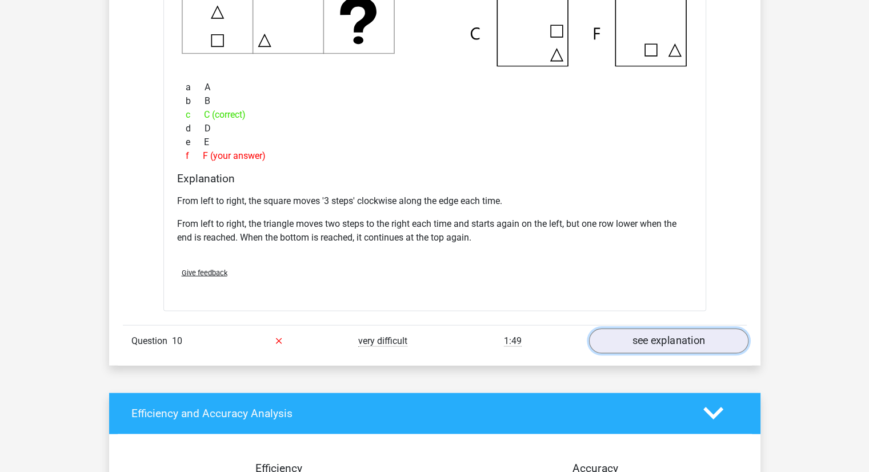
click at [629, 334] on link "see explanation" at bounding box center [668, 341] width 159 height 25
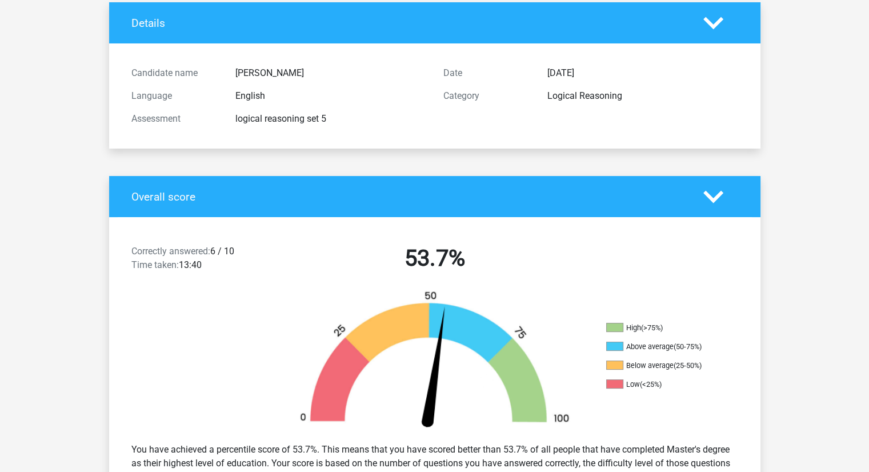
scroll to position [0, 0]
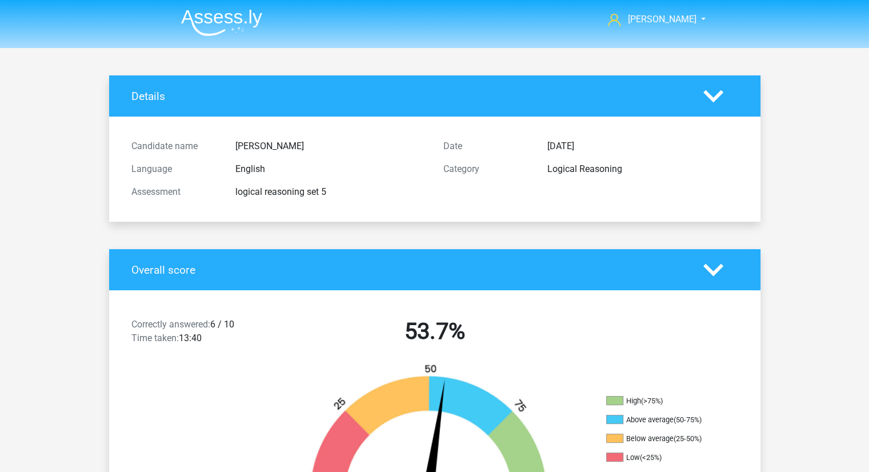
click at [240, 19] on img at bounding box center [221, 22] width 81 height 27
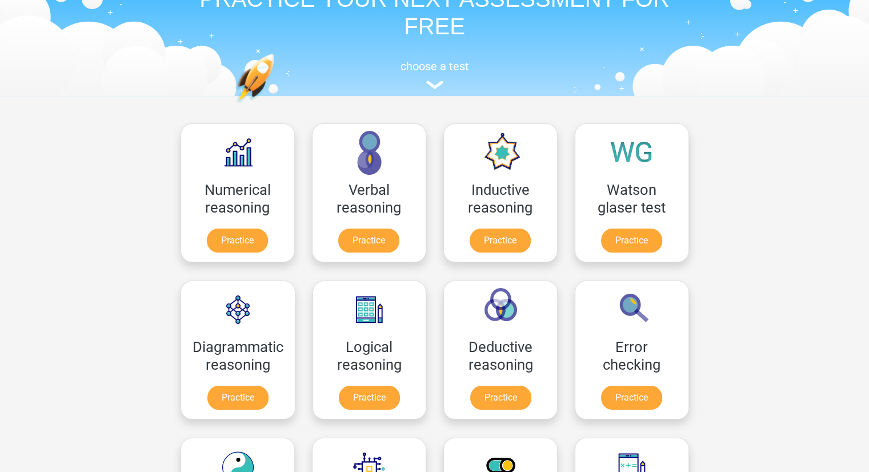
scroll to position [66, 0]
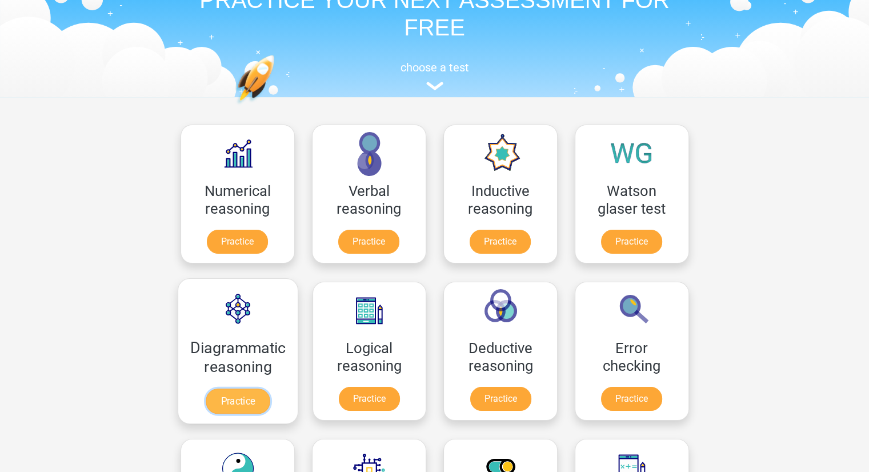
click at [249, 409] on link "Practice" at bounding box center [238, 401] width 64 height 25
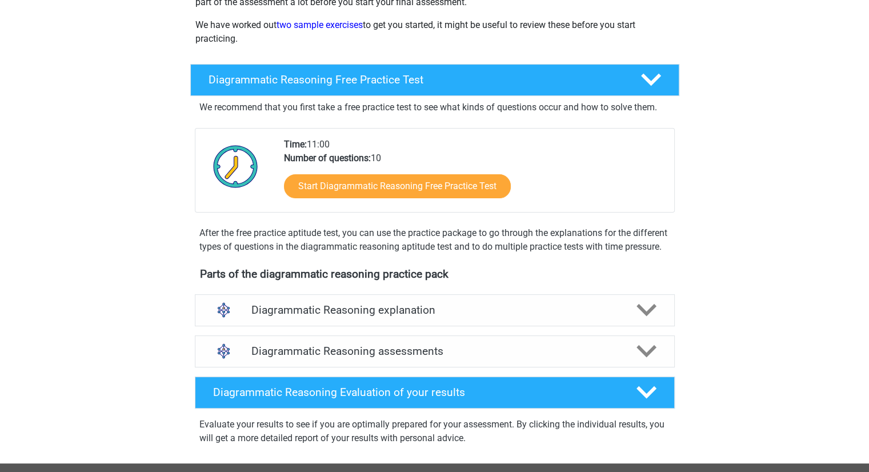
scroll to position [175, 0]
